Goal: Task Accomplishment & Management: Manage account settings

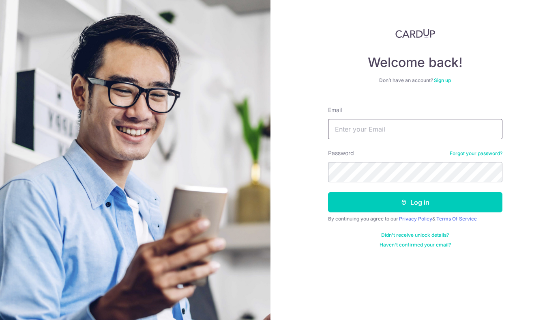
click at [398, 132] on input "Email" at bounding box center [415, 129] width 174 height 20
type input "[PERSON_NAME][EMAIL_ADDRESS][DOMAIN_NAME]"
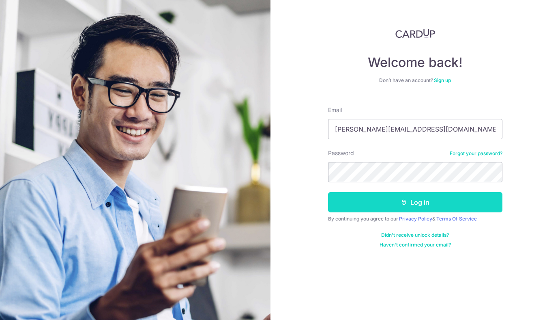
click at [365, 208] on button "Log in" at bounding box center [415, 202] width 174 height 20
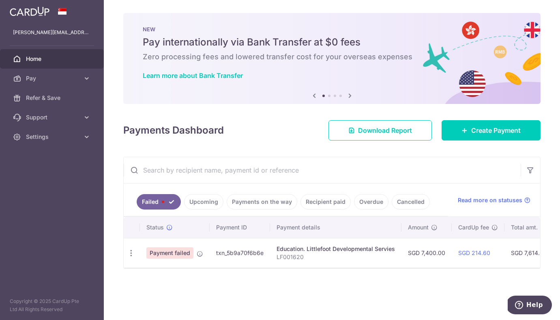
scroll to position [0, 172]
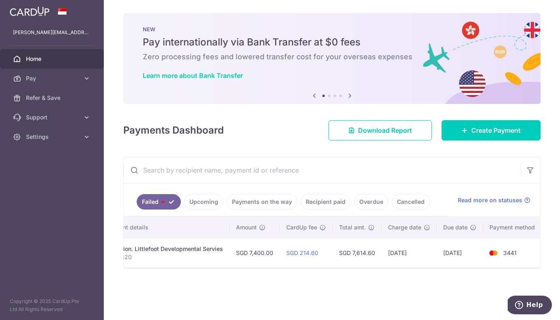
click at [412, 250] on td "07/10/2025" at bounding box center [409, 253] width 55 height 30
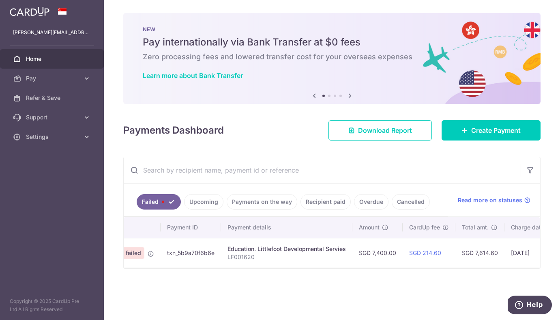
scroll to position [0, 0]
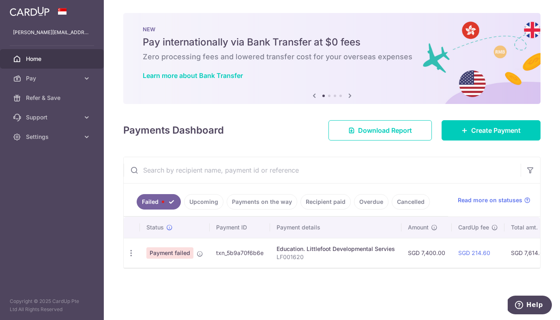
click at [185, 252] on span "Payment failed" at bounding box center [169, 252] width 47 height 11
click at [312, 245] on div "Education. Littlefoot Developmental Servies" at bounding box center [336, 249] width 118 height 8
click at [167, 205] on link "Failed" at bounding box center [159, 201] width 44 height 15
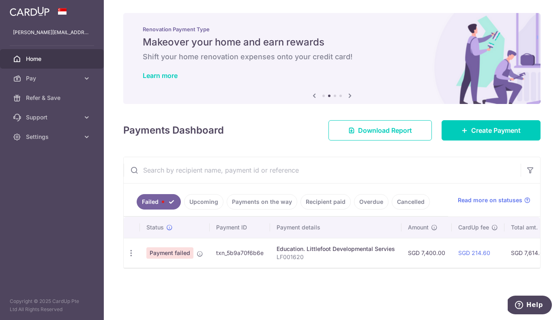
click at [174, 252] on span "Payment failed" at bounding box center [169, 252] width 47 height 11
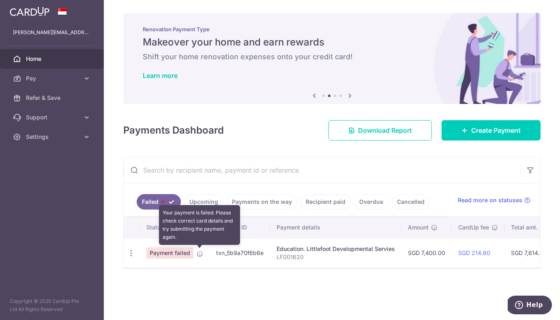
click at [198, 254] on icon at bounding box center [200, 253] width 6 height 6
click at [201, 253] on icon at bounding box center [200, 253] width 6 height 6
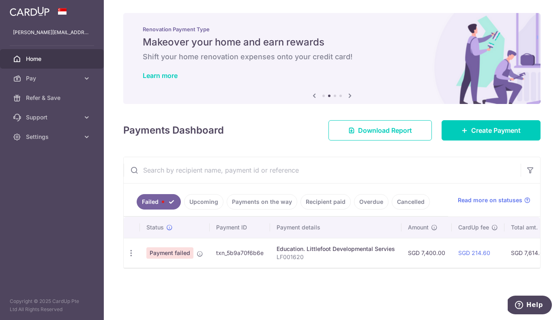
click at [320, 260] on p "LF001620" at bounding box center [336, 257] width 118 height 8
click at [291, 253] on p "LF001620" at bounding box center [336, 257] width 118 height 8
click at [204, 205] on link "Upcoming" at bounding box center [203, 201] width 39 height 15
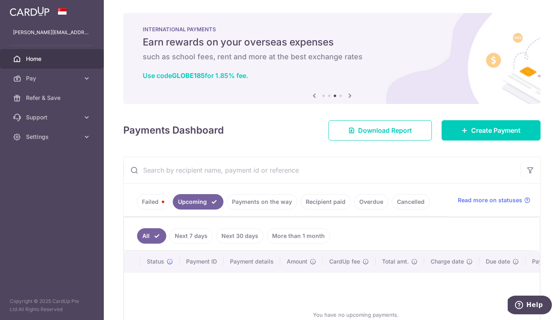
click at [251, 202] on link "Payments on the way" at bounding box center [262, 201] width 71 height 15
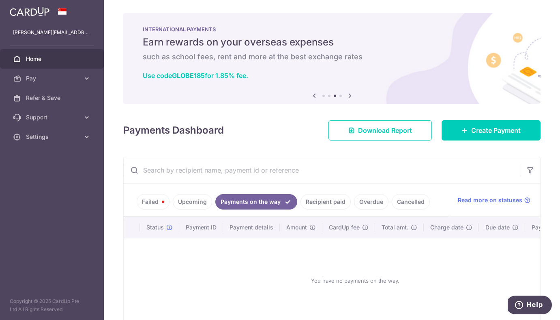
click at [151, 204] on link "Failed" at bounding box center [153, 201] width 33 height 15
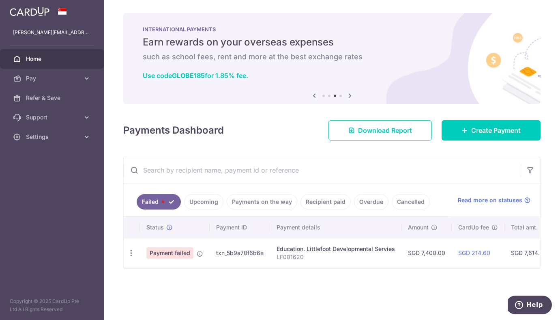
scroll to position [0, 172]
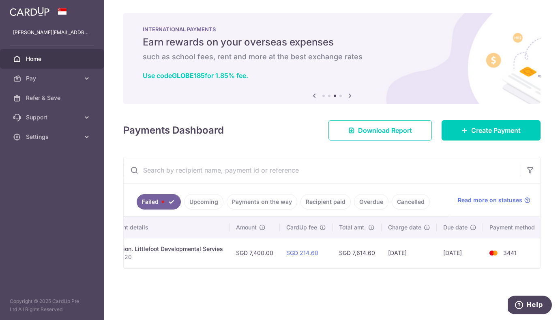
click at [407, 254] on td "07/10/2025" at bounding box center [409, 253] width 55 height 30
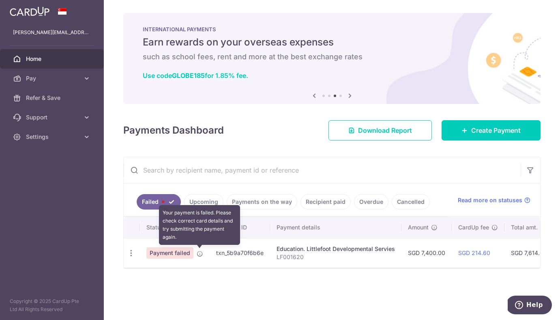
click at [199, 253] on icon at bounding box center [200, 253] width 6 height 6
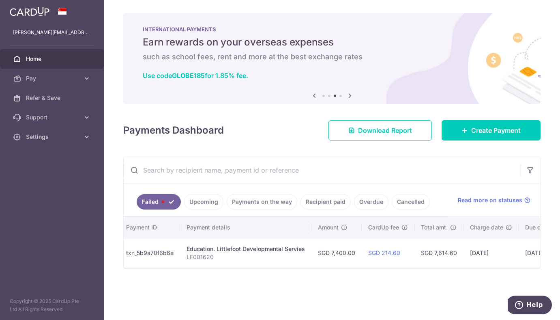
scroll to position [0, 172]
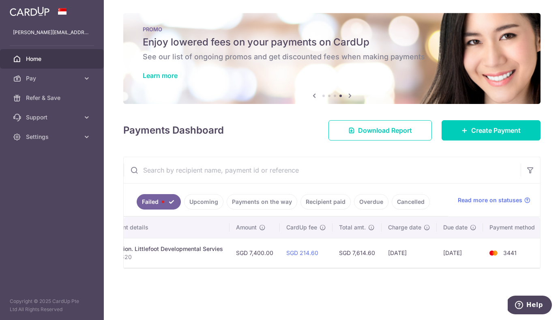
click at [206, 203] on link "Upcoming" at bounding box center [203, 201] width 39 height 15
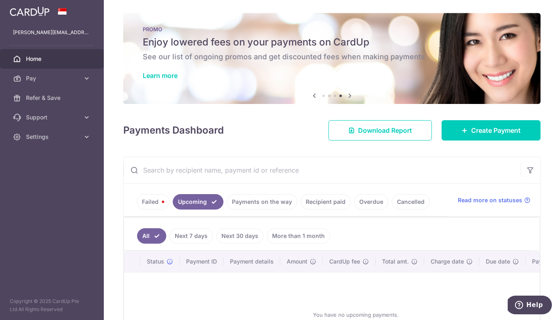
click at [249, 200] on link "Payments on the way" at bounding box center [262, 201] width 71 height 15
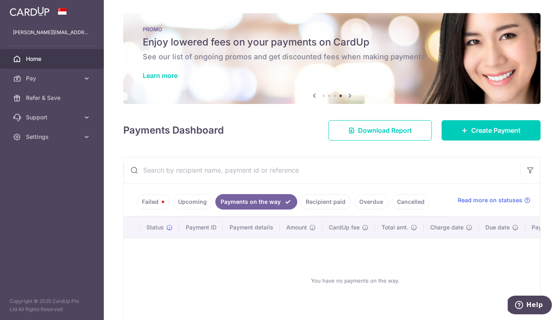
click at [321, 201] on link "Recipient paid" at bounding box center [325, 201] width 50 height 15
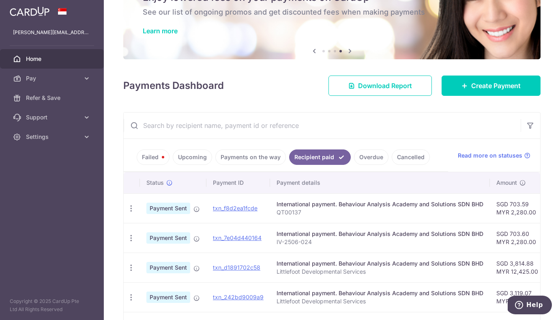
scroll to position [66, 0]
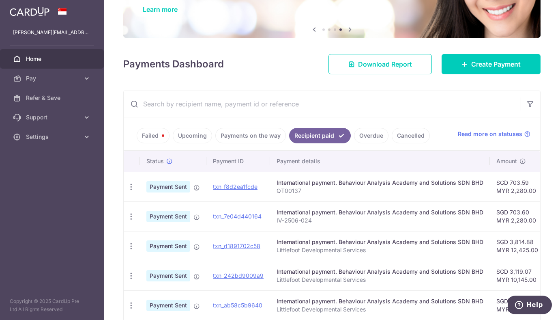
click at [365, 135] on link "Overdue" at bounding box center [371, 135] width 34 height 15
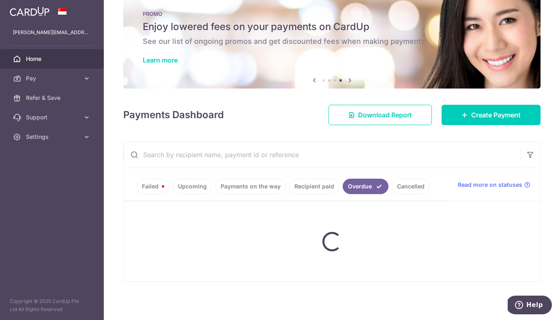
scroll to position [42, 0]
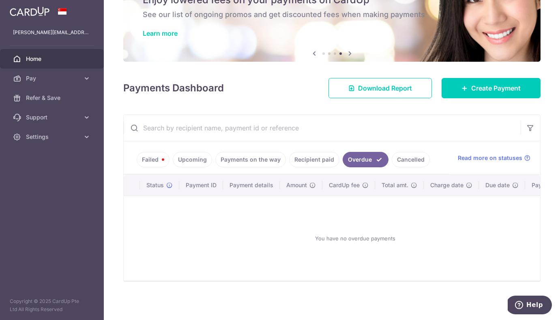
click at [403, 160] on link "Cancelled" at bounding box center [411, 159] width 38 height 15
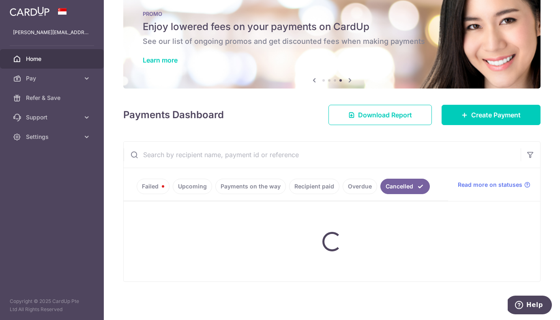
scroll to position [17, 0]
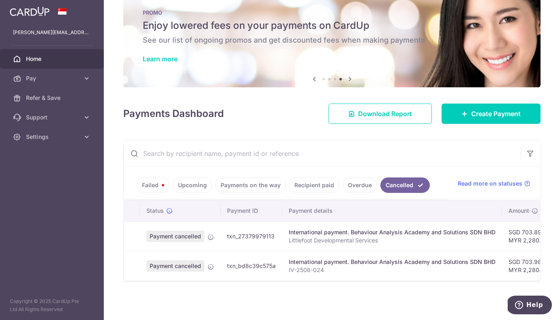
click at [159, 185] on link "Failed" at bounding box center [153, 184] width 33 height 15
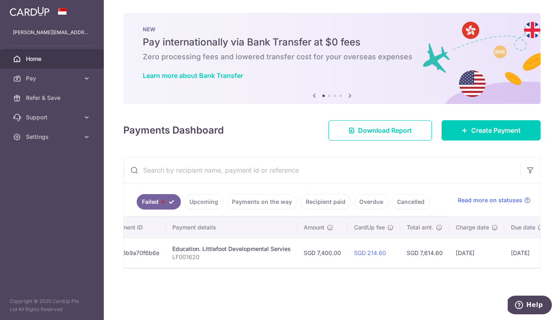
scroll to position [0, 0]
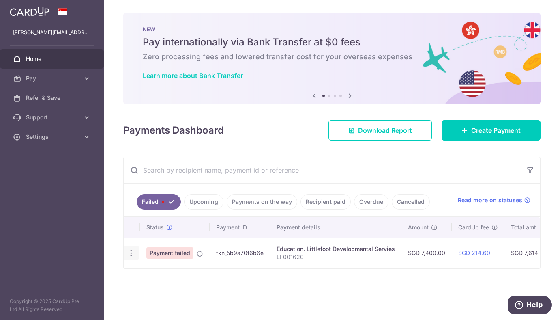
click at [129, 251] on icon "button" at bounding box center [131, 253] width 9 height 9
click at [146, 279] on link "Update payment" at bounding box center [166, 274] width 84 height 19
radio input "true"
type input "7,400.00"
type input "LF001620"
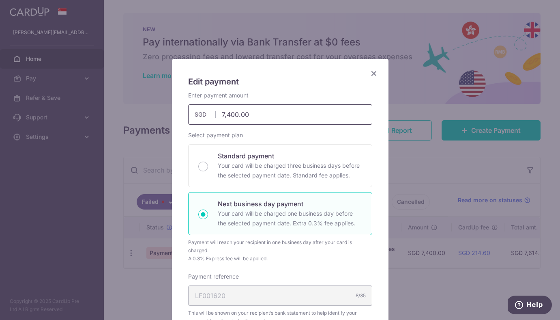
click at [247, 112] on input "7,400.00" at bounding box center [280, 114] width 184 height 20
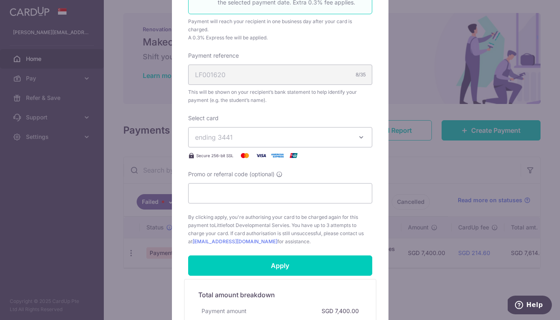
scroll to position [224, 0]
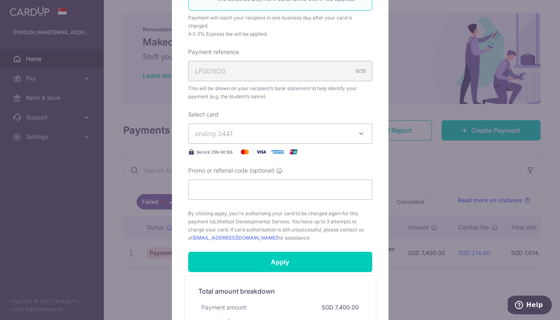
type input "5,180.00"
click at [324, 172] on div "Promo or referral code (optional)" at bounding box center [280, 182] width 184 height 33
click at [311, 190] on input "Promo or referral code (optional)" at bounding box center [280, 189] width 184 height 20
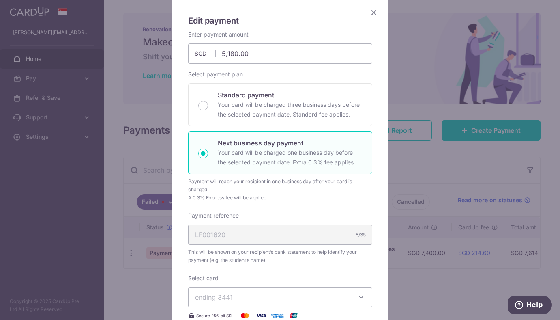
scroll to position [0, 0]
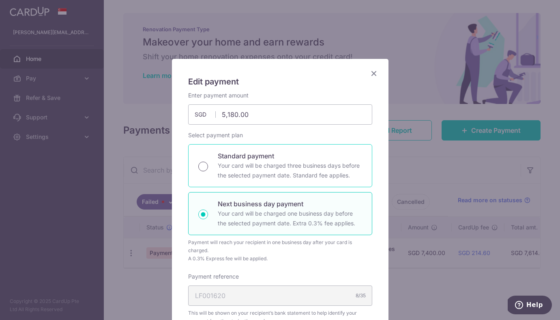
click at [205, 165] on input "Standard payment Your card will be charged three business days before the selec…" at bounding box center [203, 166] width 10 height 10
radio input "true"
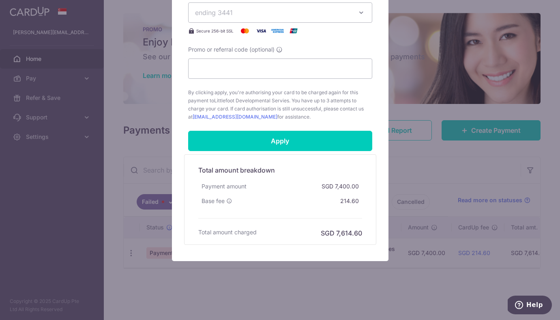
scroll to position [335, 0]
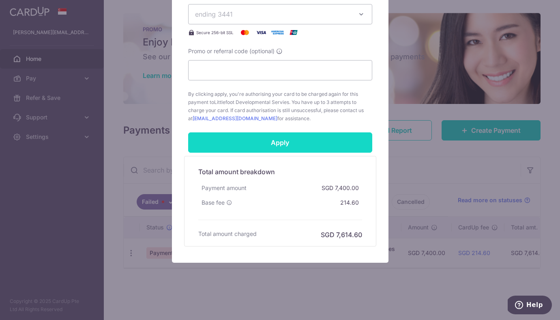
click at [256, 146] on input "Apply" at bounding box center [280, 142] width 184 height 20
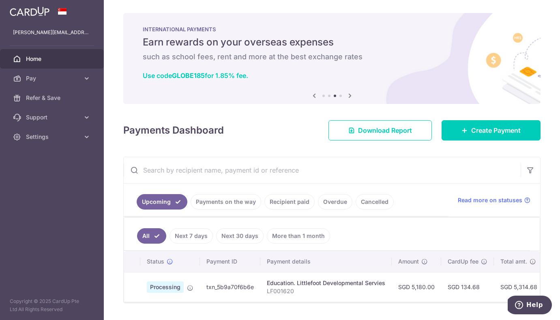
click at [228, 147] on div "× Pause Schedule Pause all future payments in this series Pause just this one p…" at bounding box center [332, 160] width 456 height 320
